Goal: Information Seeking & Learning: Learn about a topic

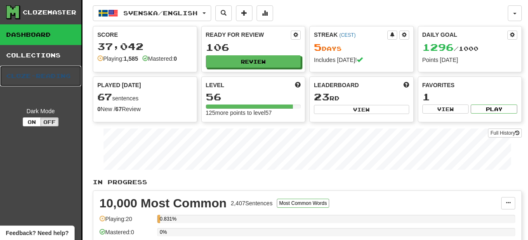
click at [52, 75] on link "Cloze-Reading" at bounding box center [40, 76] width 81 height 21
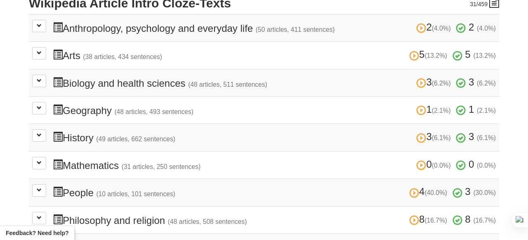
scroll to position [203, 0]
click at [42, 55] on button at bounding box center [39, 53] width 14 height 12
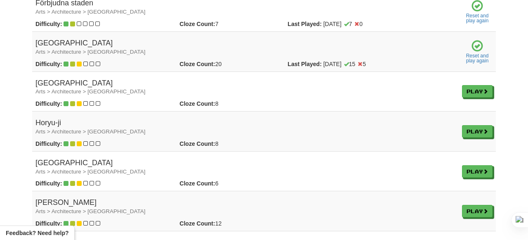
scroll to position [401, 0]
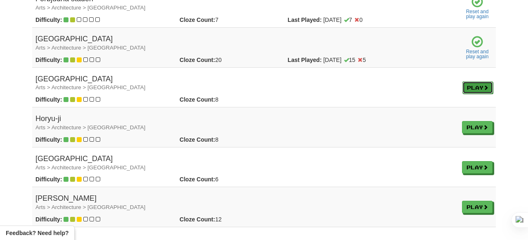
click at [470, 87] on link "Play" at bounding box center [478, 87] width 31 height 12
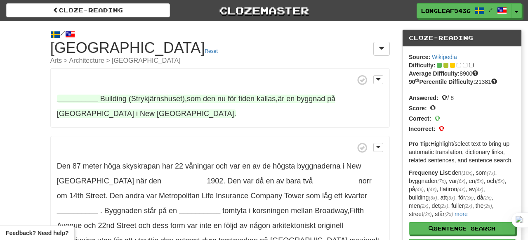
click at [149, 98] on span "(Strykjärnshuset)" at bounding box center [157, 99] width 56 height 8
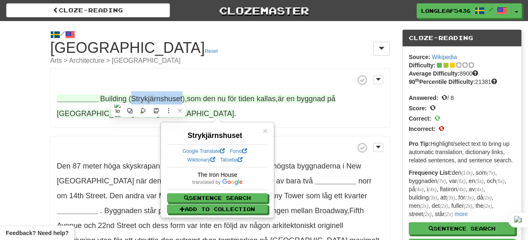
click at [212, 84] on span at bounding box center [220, 80] width 326 height 10
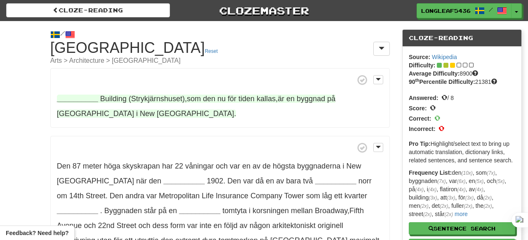
click at [71, 95] on strong "__________" at bounding box center [77, 99] width 41 height 8
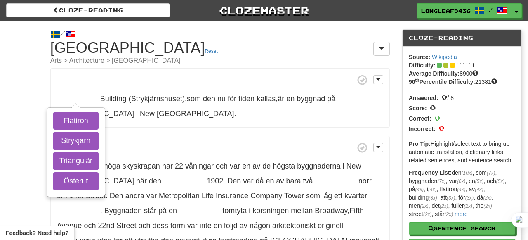
click at [149, 64] on small "Arts > Architecture > [GEOGRAPHIC_DATA]" at bounding box center [220, 60] width 340 height 7
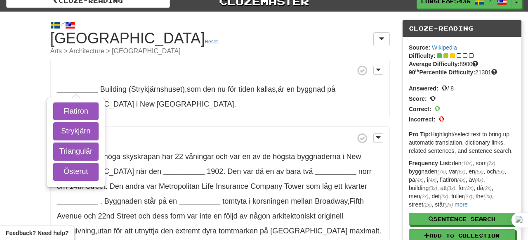
scroll to position [10, 0]
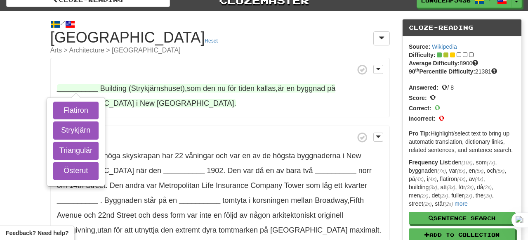
click at [77, 85] on strong "__________" at bounding box center [77, 88] width 41 height 8
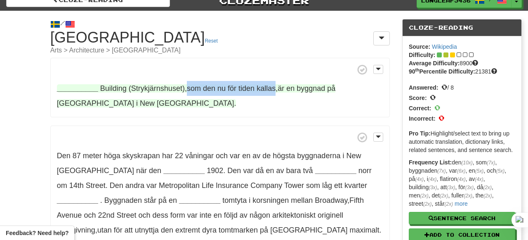
drag, startPoint x: 184, startPoint y: 87, endPoint x: 273, endPoint y: 86, distance: 89.2
click at [273, 86] on span "Building (Strykjärnshuset) , som den nu för tiden kallas , är en byggnad på [GE…" at bounding box center [196, 95] width 279 height 23
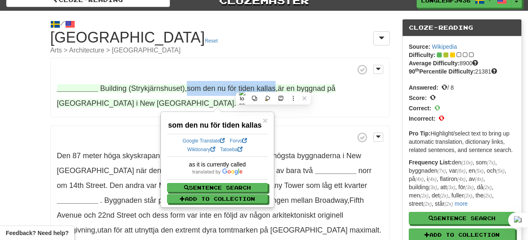
click at [210, 67] on span at bounding box center [220, 69] width 326 height 10
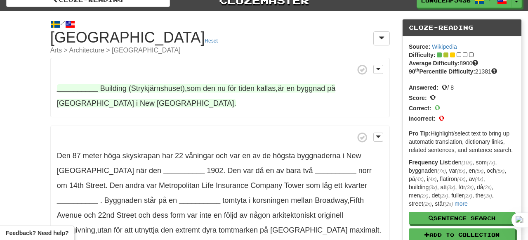
click at [144, 88] on span "(Strykjärnshuset)" at bounding box center [157, 88] width 56 height 8
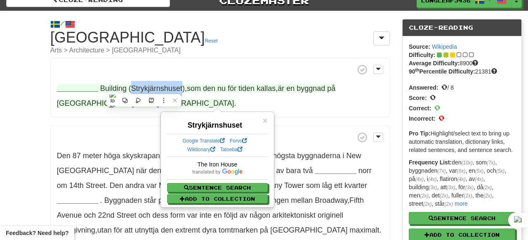
click at [221, 71] on span at bounding box center [220, 69] width 326 height 10
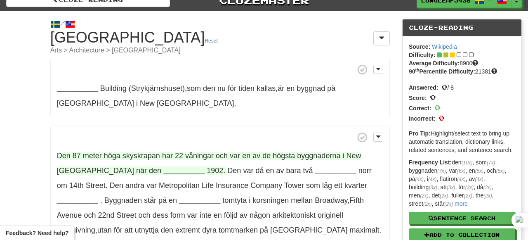
click at [138, 158] on span "skyskrapan" at bounding box center [142, 155] width 38 height 8
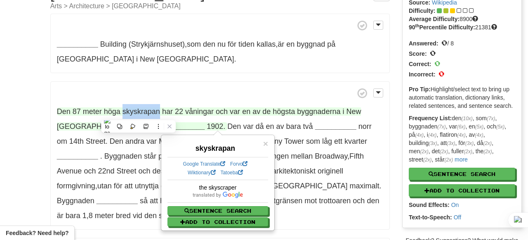
scroll to position [55, 0]
click at [181, 78] on div "__________ Building (Strykjärnshuset) , som den nu för tiden kallas , är en byg…" at bounding box center [220, 177] width 340 height 328
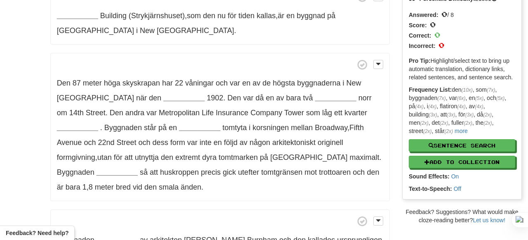
scroll to position [100, 0]
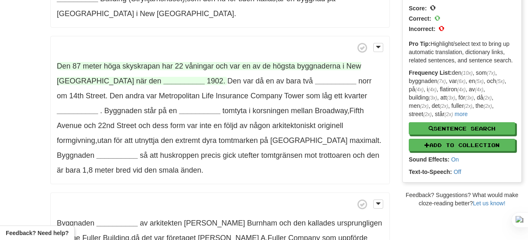
click at [201, 62] on span "våningar" at bounding box center [199, 66] width 28 height 8
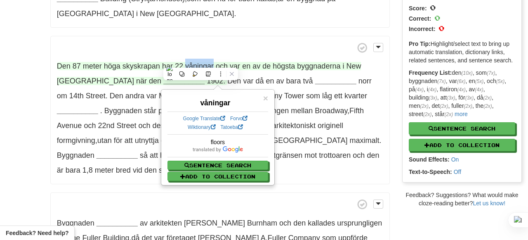
click at [222, 57] on p "Den 87 meter höga skyskrapan har 22 våningar och var en av de högsta byggnadern…" at bounding box center [220, 110] width 340 height 149
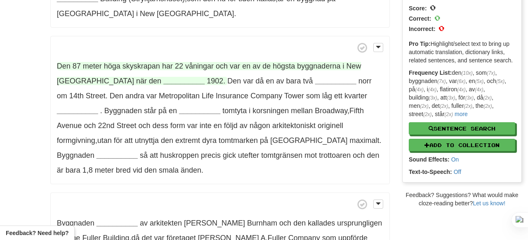
click at [163, 79] on strong "__________" at bounding box center [183, 81] width 41 height 8
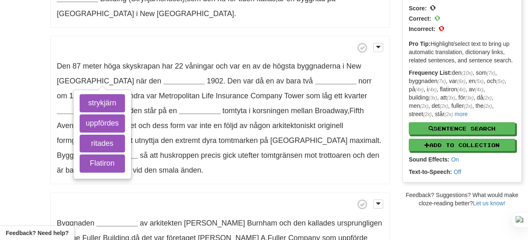
click at [214, 39] on p "Den 87 meter höga skyskrapan har 22 våningar och var en av de högsta byggnadern…" at bounding box center [220, 110] width 340 height 149
click at [218, 43] on span at bounding box center [220, 48] width 326 height 10
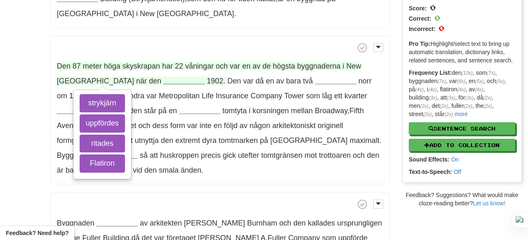
click at [163, 81] on strong "__________" at bounding box center [183, 81] width 41 height 8
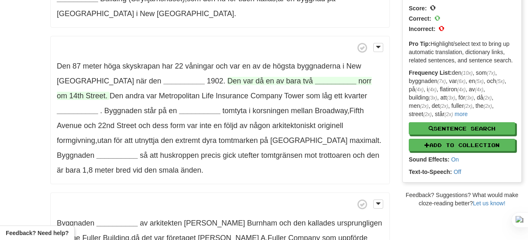
click at [315, 78] on strong "__________" at bounding box center [335, 81] width 41 height 8
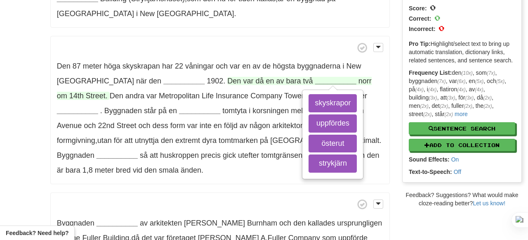
click at [315, 85] on strong "__________" at bounding box center [335, 81] width 41 height 8
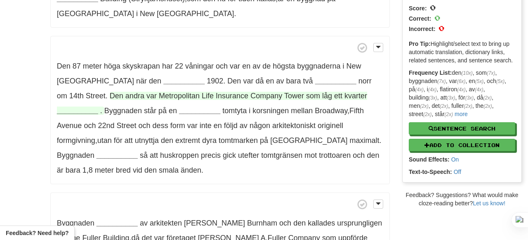
click at [98, 106] on strong "__________" at bounding box center [77, 110] width 41 height 8
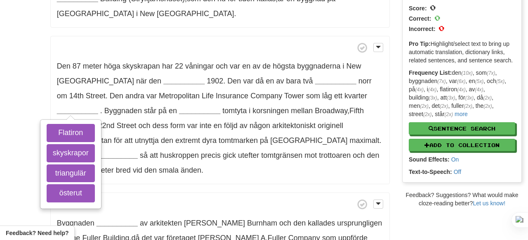
click at [282, 48] on span at bounding box center [220, 48] width 326 height 10
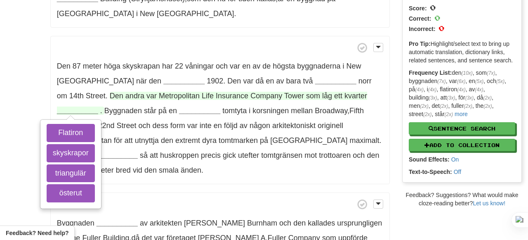
click at [345, 94] on span "kvarter" at bounding box center [356, 96] width 23 height 8
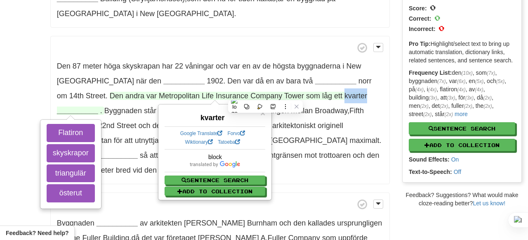
click at [274, 53] on p "Den 87 meter höga skyskrapan har 22 våningar och var en av de högsta byggnadern…" at bounding box center [220, 110] width 340 height 149
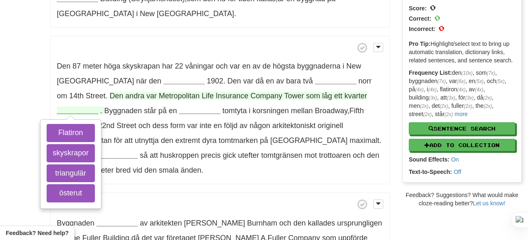
click at [345, 92] on span "kvarter" at bounding box center [356, 96] width 23 height 8
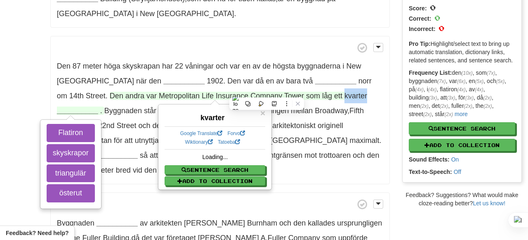
click at [284, 54] on p "Den 87 meter höga skyskrapan har 22 våningar och var en av de högsta byggnadern…" at bounding box center [220, 110] width 340 height 149
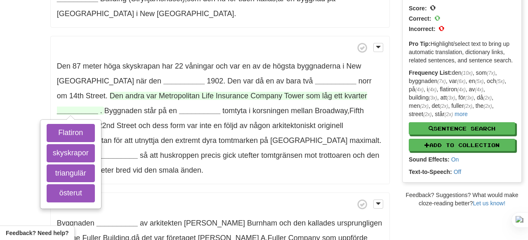
click at [345, 96] on span "kvarter" at bounding box center [356, 96] width 23 height 8
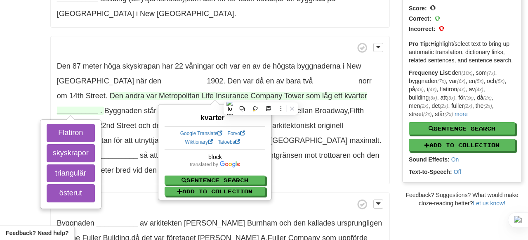
click at [293, 40] on p "Den 87 meter höga skyskrapan har 22 våningar och var en av de högsta byggnadern…" at bounding box center [220, 110] width 340 height 149
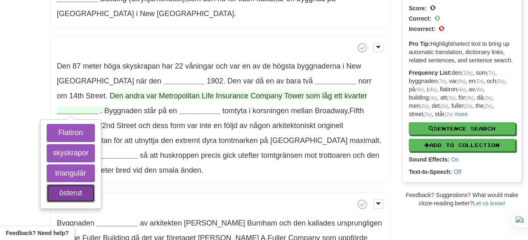
click at [95, 184] on button "österut" at bounding box center [71, 193] width 48 height 18
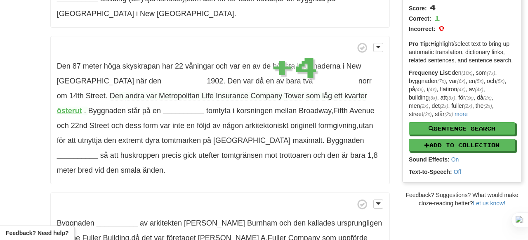
click at [309, 40] on p "Den 87 meter höga skyskrapan har 22 våningar och var en av de högsta byggnadern…" at bounding box center [220, 110] width 340 height 149
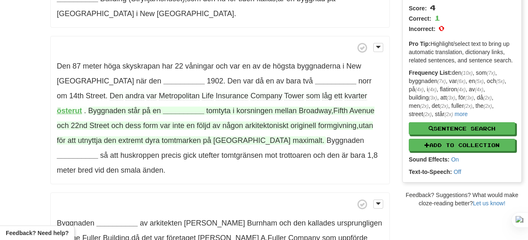
click at [206, 113] on span "tomtyta" at bounding box center [218, 110] width 24 height 8
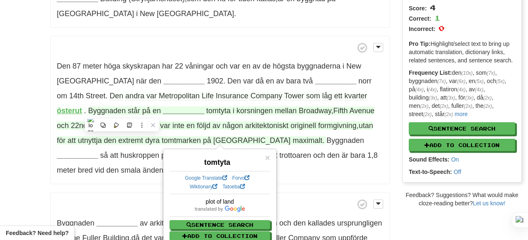
click at [192, 29] on div "__________ Building (Strykjärnshuset) , som den nu för tiden kallas , är en byg…" at bounding box center [220, 132] width 340 height 328
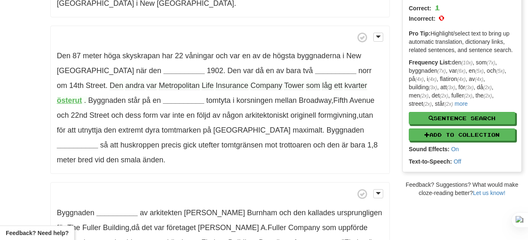
scroll to position [111, 0]
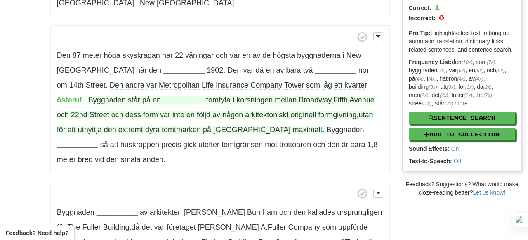
click at [206, 96] on span "tomtyta" at bounding box center [218, 100] width 24 height 8
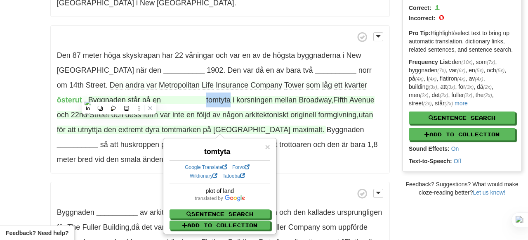
click at [184, 35] on span at bounding box center [220, 37] width 326 height 10
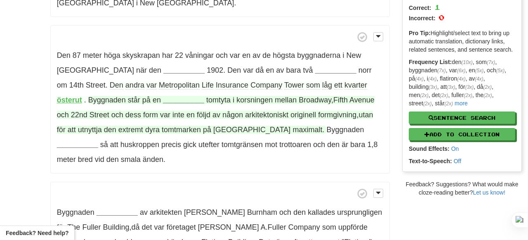
click at [197, 115] on span "följd" at bounding box center [204, 115] width 14 height 8
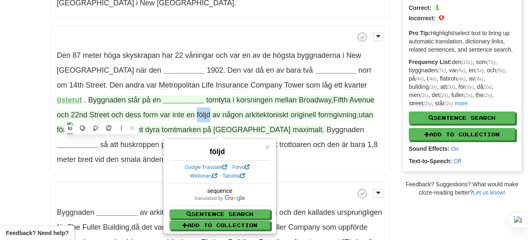
click at [104, 155] on p "Den 87 meter höga skyskrapan har 22 våningar och var en av de högsta byggnadern…" at bounding box center [220, 99] width 340 height 149
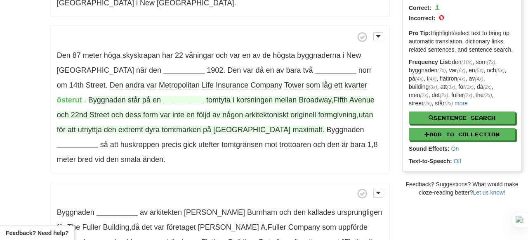
click at [318, 118] on span "formgivning" at bounding box center [337, 115] width 38 height 8
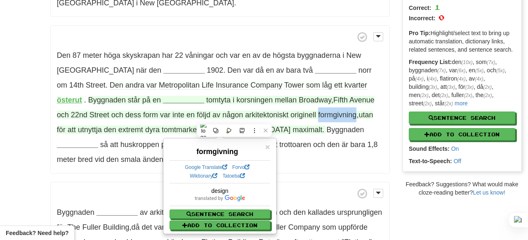
click at [237, 44] on p "Den 87 meter höga skyskrapan har 22 våningar och var en av de högsta byggnadern…" at bounding box center [220, 99] width 340 height 149
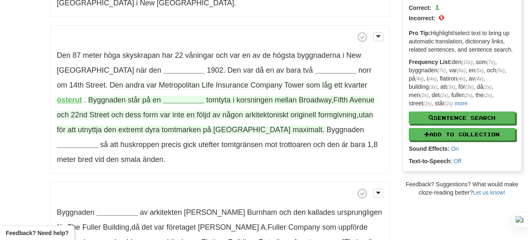
click at [102, 125] on span "utnyttja" at bounding box center [90, 129] width 24 height 8
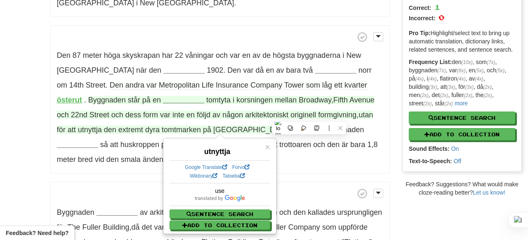
click at [336, 152] on p "Den 87 meter höga skyskrapan har 22 våningar och var en av de högsta byggnadern…" at bounding box center [220, 99] width 340 height 149
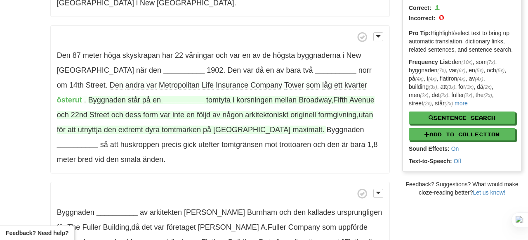
click at [162, 131] on span "tomtmarken" at bounding box center [181, 129] width 39 height 8
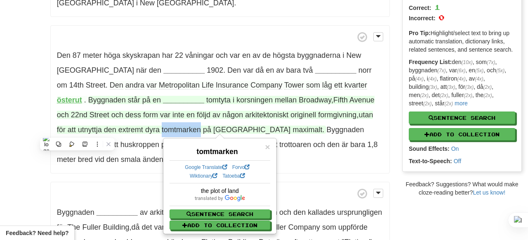
click at [162, 131] on span "tomtmarken" at bounding box center [181, 129] width 39 height 8
click at [293, 132] on span "maximalt" at bounding box center [308, 129] width 30 height 8
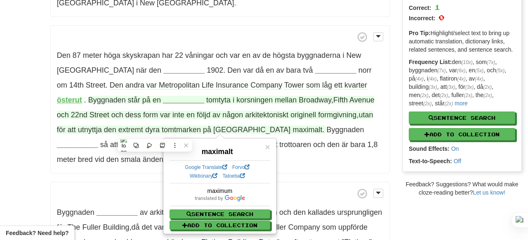
click at [339, 162] on div "__________ Building (Strykjärnshuset) , som den nu för tiden kallas , är en byg…" at bounding box center [220, 121] width 340 height 328
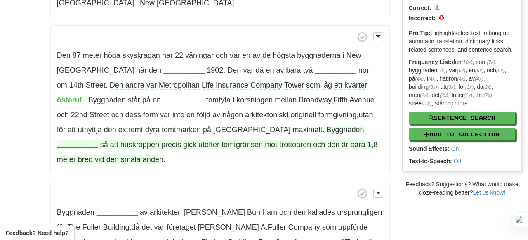
click at [326, 126] on span "Byggnaden" at bounding box center [345, 129] width 38 height 8
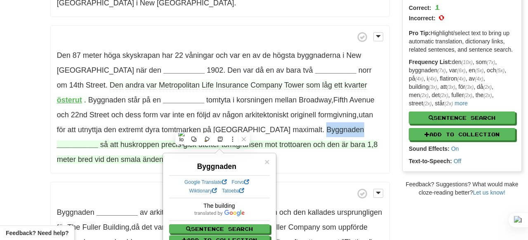
click at [296, 182] on p "Byggnaden __________ av arkitekten [PERSON_NAME] och den kallades ursprungligen…" at bounding box center [220, 234] width 340 height 104
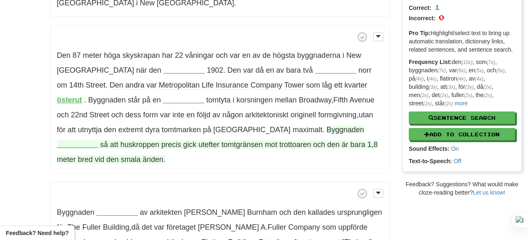
click at [108, 140] on span "så" at bounding box center [104, 144] width 8 height 8
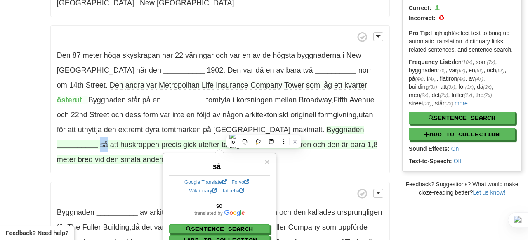
click at [331, 162] on div "__________ Building (Strykjärnshuset) , som den nu för tiden kallas , är en byg…" at bounding box center [220, 121] width 340 height 328
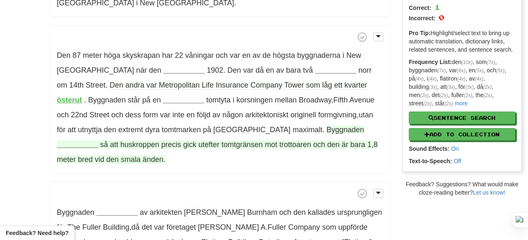
click at [159, 140] on span "huskroppen" at bounding box center [140, 144] width 39 height 8
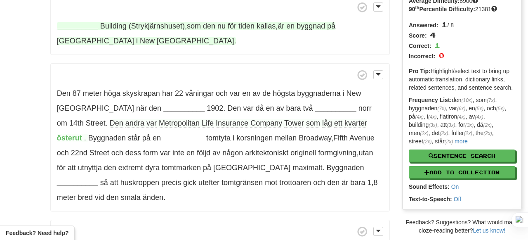
scroll to position [80, 0]
